Goal: Transaction & Acquisition: Purchase product/service

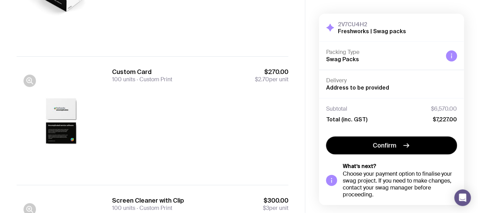
scroll to position [142, 0]
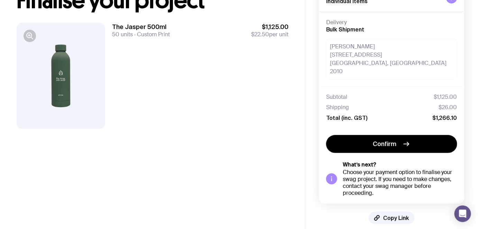
scroll to position [4, 0]
click at [391, 215] on span "Copy Link" at bounding box center [396, 218] width 26 height 7
click at [391, 215] on span "Copied!" at bounding box center [396, 218] width 21 height 7
click at [383, 212] on button "Copy Link" at bounding box center [392, 218] width 46 height 12
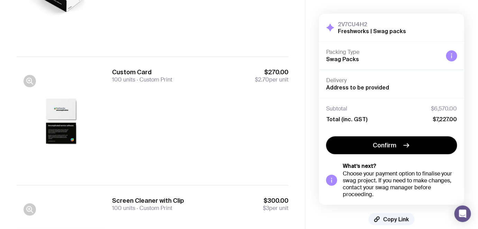
scroll to position [4, 0]
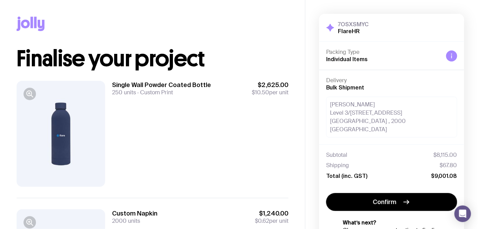
scroll to position [4, 0]
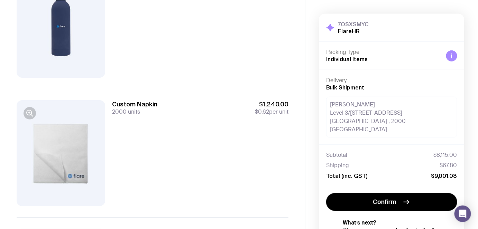
scroll to position [114, 0]
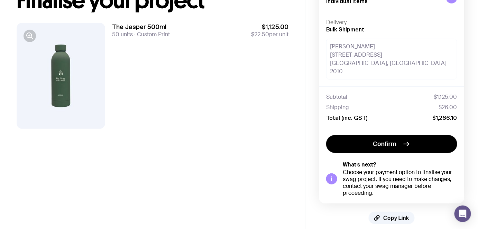
scroll to position [4, 0]
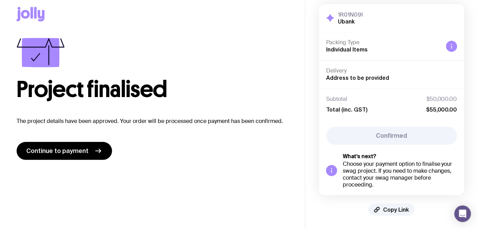
scroll to position [4, 0]
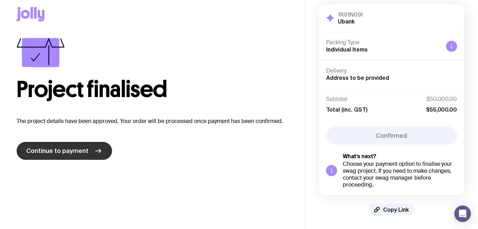
click at [71, 151] on span "Continue to payment" at bounding box center [57, 151] width 62 height 8
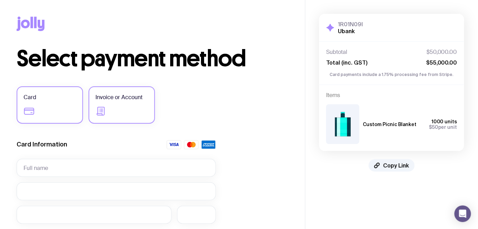
click at [122, 105] on label "Invoice or Account" at bounding box center [122, 105] width 66 height 37
click at [0, 0] on input "Invoice or Account" at bounding box center [0, 0] width 0 height 0
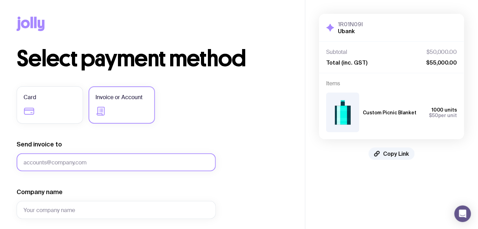
click at [68, 162] on input "Send invoice to" at bounding box center [116, 163] width 199 height 18
type input "a"
click at [47, 164] on input "Send invoice to" at bounding box center [116, 163] width 199 height 18
paste input "[PERSON_NAME][EMAIL_ADDRESS][PERSON_NAME][DOMAIN_NAME]"
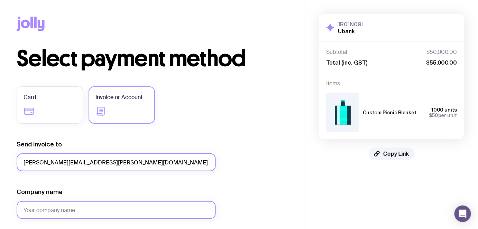
type input "[PERSON_NAME][EMAIL_ADDRESS][PERSON_NAME][DOMAIN_NAME]"
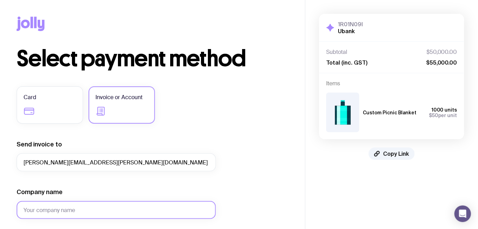
click at [42, 213] on input "Company name" at bounding box center [116, 210] width 199 height 18
type input "Ubank"
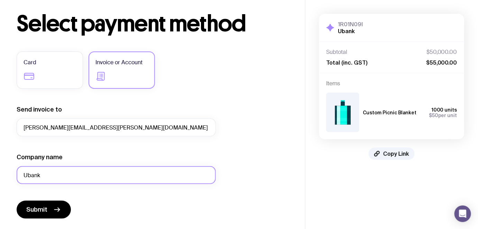
scroll to position [94, 0]
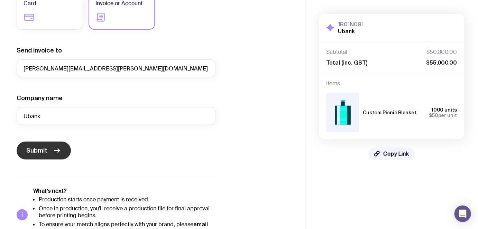
click at [31, 151] on span "Submit" at bounding box center [36, 151] width 21 height 8
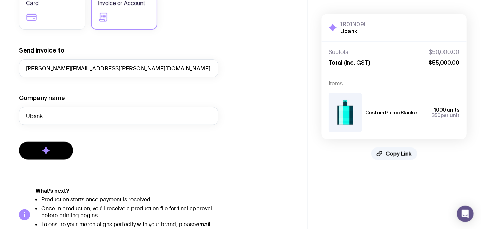
scroll to position [0, 0]
